Goal: Task Accomplishment & Management: Manage account settings

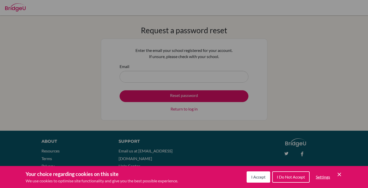
click at [337, 172] on icon "Cookie Control Close Icon" at bounding box center [339, 175] width 6 height 6
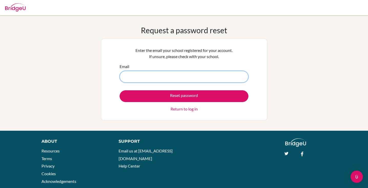
click at [201, 78] on input "Email" at bounding box center [184, 77] width 129 height 12
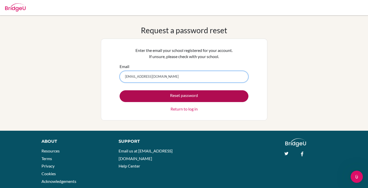
type input "[EMAIL_ADDRESS][DOMAIN_NAME]"
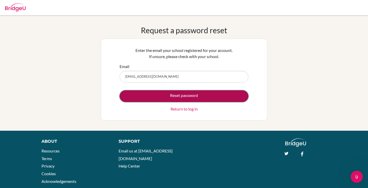
click at [208, 99] on button "Reset password" at bounding box center [184, 96] width 129 height 12
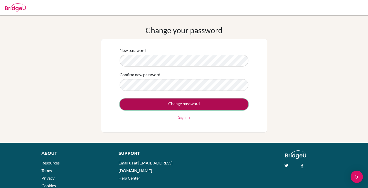
click at [137, 106] on input "Change password" at bounding box center [184, 105] width 129 height 12
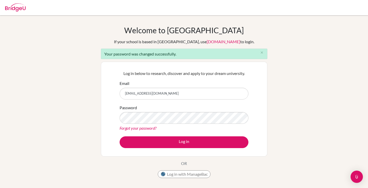
type input "[EMAIL_ADDRESS][DOMAIN_NAME]"
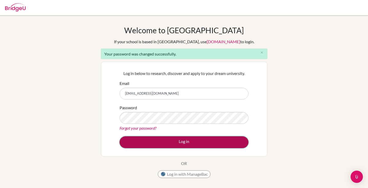
click at [132, 143] on button "Log in" at bounding box center [184, 142] width 129 height 12
